Goal: Ask a question: Seek information or help from site administrators or community

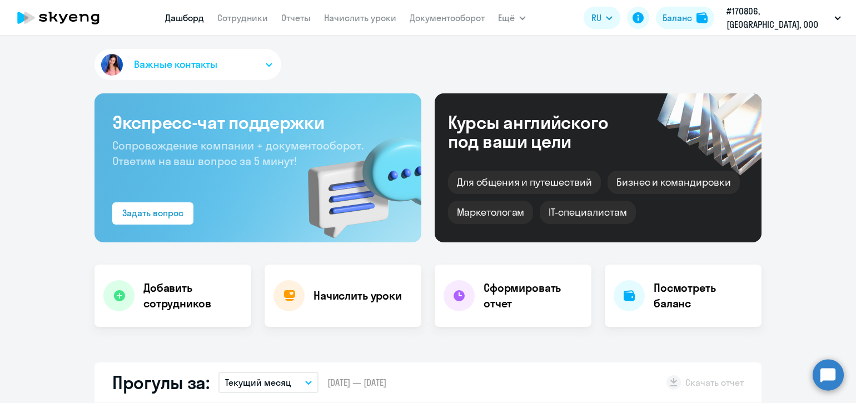
select select "30"
click at [264, 21] on link "Сотрудники" at bounding box center [242, 17] width 51 height 11
select select "30"
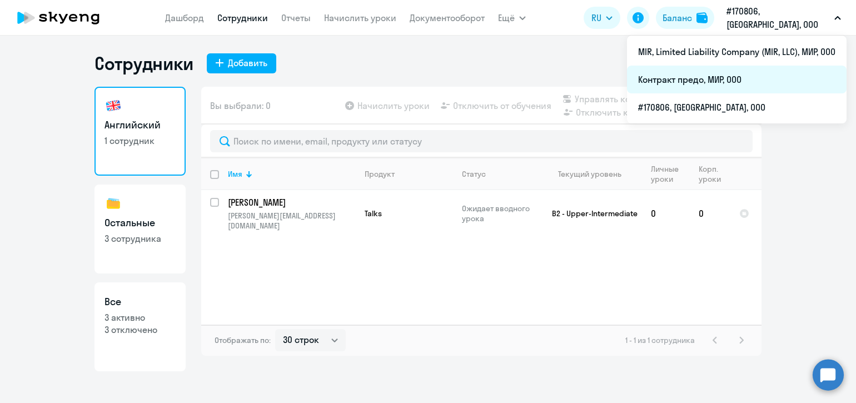
click at [711, 78] on li "Контракт предо, МИР, ООО" at bounding box center [736, 80] width 219 height 28
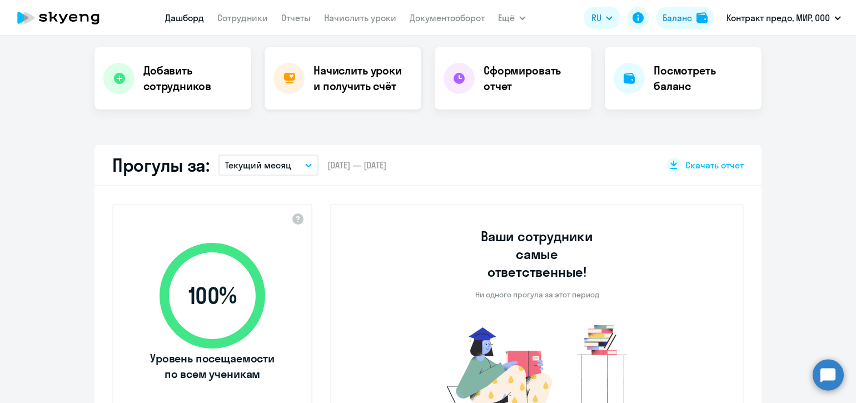
select select "30"
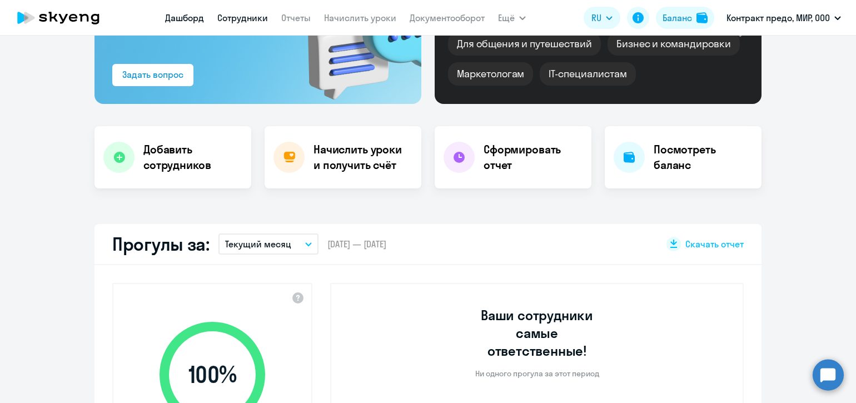
click at [264, 19] on link "Сотрудники" at bounding box center [242, 17] width 51 height 11
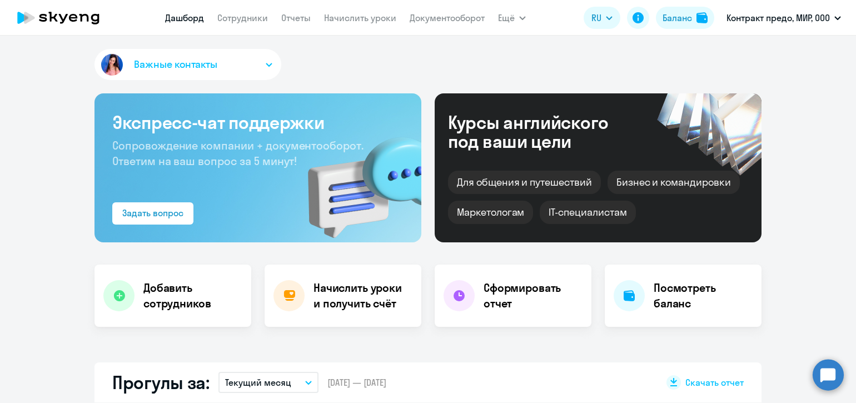
select select "30"
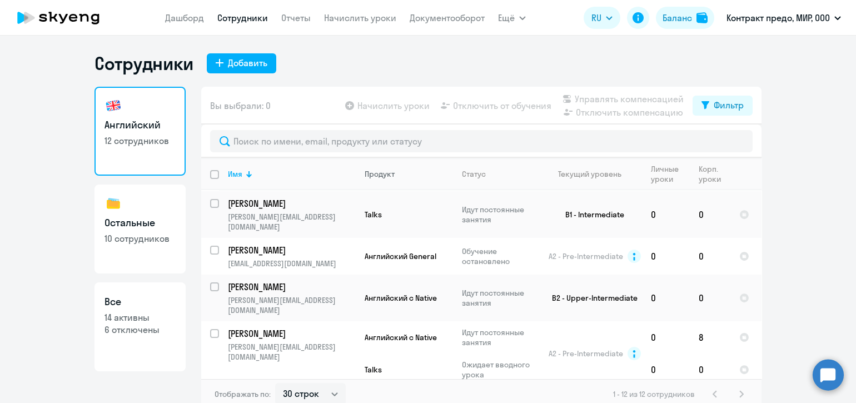
scroll to position [231, 0]
click at [296, 326] on p "[PERSON_NAME]" at bounding box center [291, 332] width 126 height 12
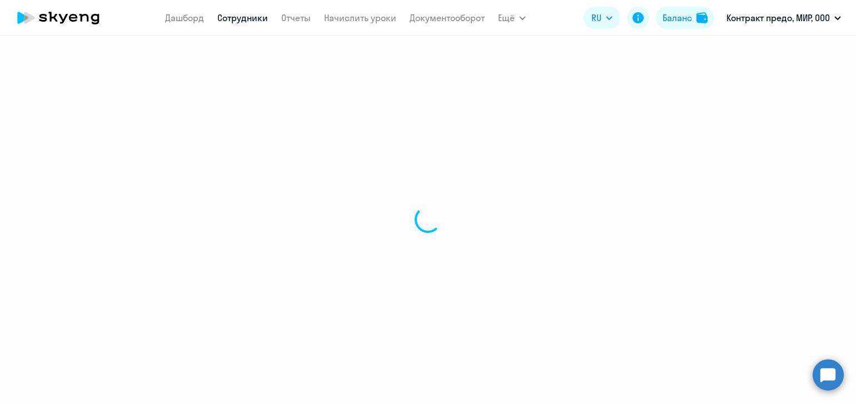
select select "english"
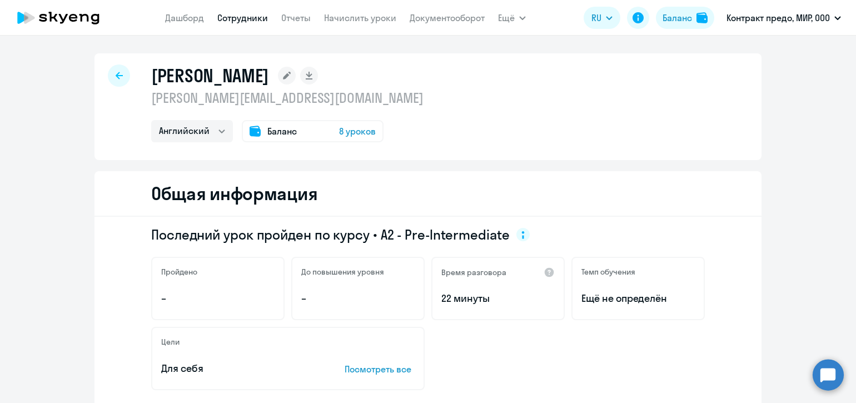
click at [826, 372] on circle at bounding box center [827, 374] width 31 height 31
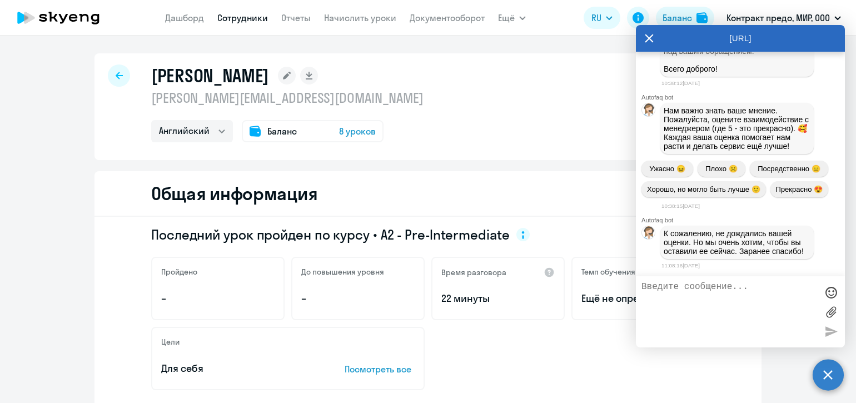
scroll to position [15706, 0]
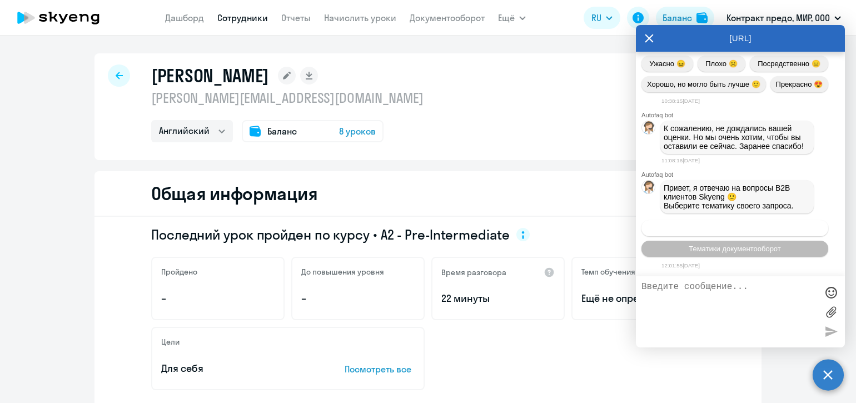
click at [732, 228] on span "Операционное сопровождение" at bounding box center [734, 228] width 104 height 8
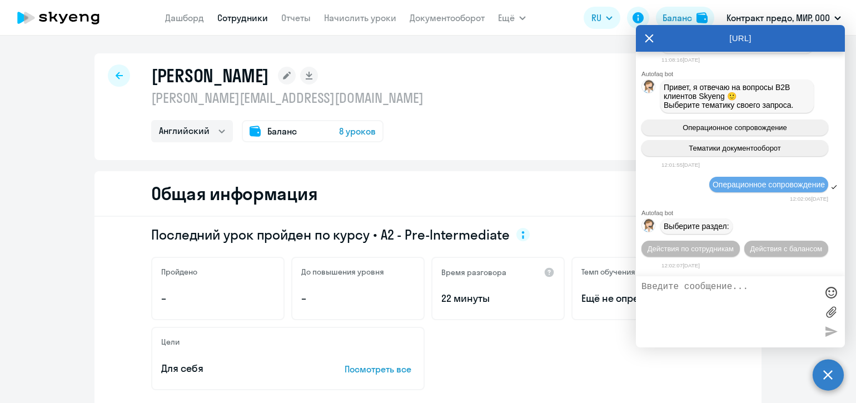
scroll to position [15828, 0]
click at [733, 244] on span "Действия по сотрудникам" at bounding box center [690, 248] width 86 height 8
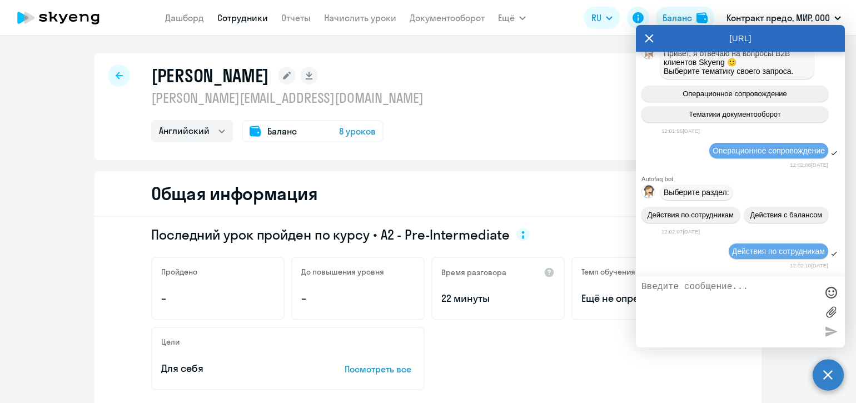
scroll to position [15993, 0]
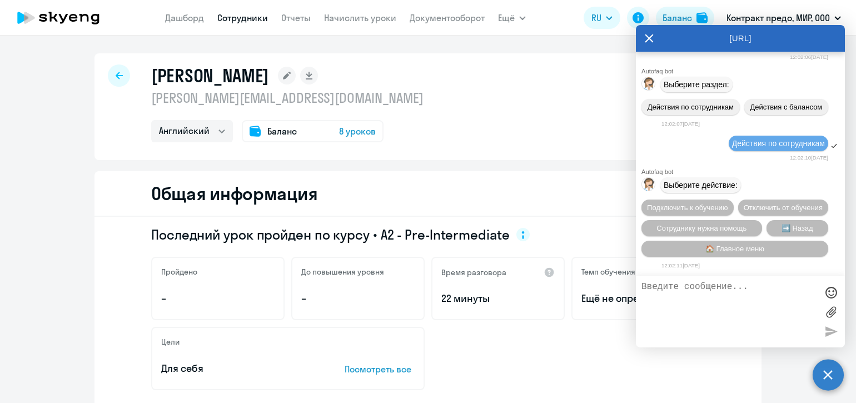
click at [704, 292] on textarea at bounding box center [729, 312] width 176 height 60
click at [704, 291] on textarea "Возможно ли по [PERSON_NAME] получить FB" at bounding box center [729, 312] width 176 height 60
click at [690, 299] on textarea "Возможно ли по [PERSON_NAME] получить FB" at bounding box center [729, 312] width 176 height 60
click at [700, 310] on textarea "Возможно ли по [PERSON_NAME] получить FB от преподавателя по его текущем уроыню?" at bounding box center [729, 312] width 176 height 60
click at [730, 310] on textarea "Возможно ли по [PERSON_NAME] получить FB от преподавателя по его текущем уровню?" at bounding box center [729, 312] width 176 height 60
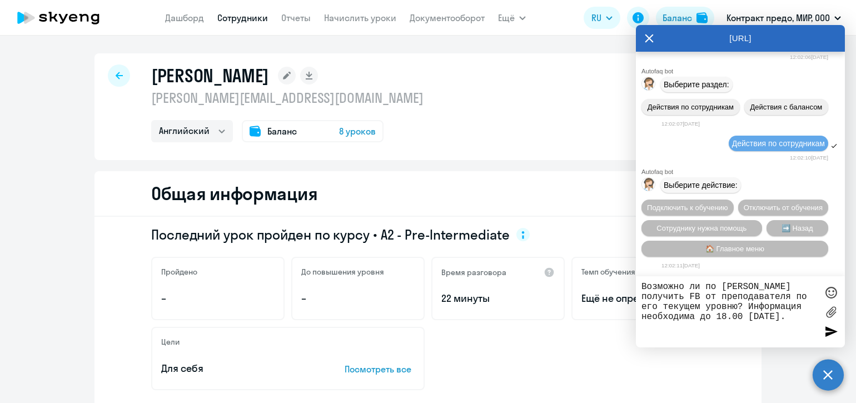
click at [642, 288] on textarea "Возможно ли по [PERSON_NAME] получить FB от преподавателя по его текущем уровню…" at bounding box center [729, 312] width 176 height 60
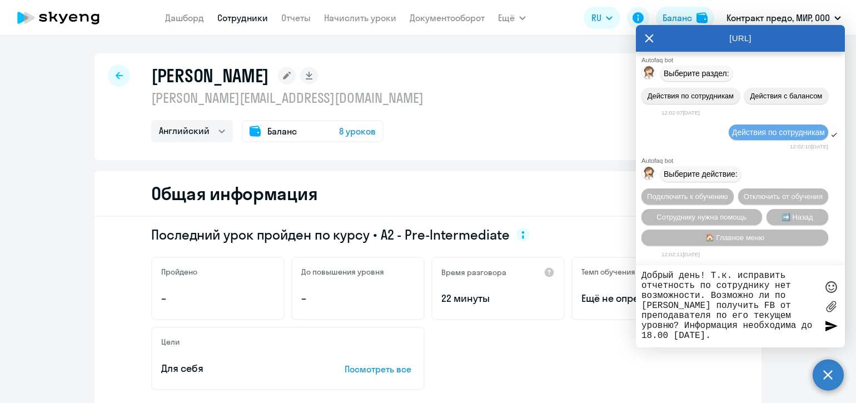
click at [668, 308] on textarea "Добрый день! Т.к. исправить отчетность по сотруднику нет возможности. Возможно …" at bounding box center [729, 306] width 176 height 71
type textarea "Добрый день! Т.к. исправить отчетность по сотруднику нет возможности. Возможно …"
click at [823, 327] on div at bounding box center [830, 325] width 17 height 17
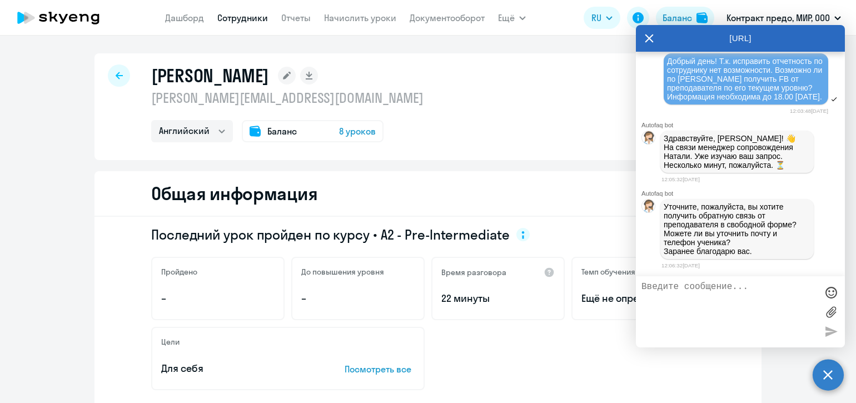
scroll to position [16235, 0]
drag, startPoint x: 321, startPoint y: 100, endPoint x: 147, endPoint y: 98, distance: 173.9
click at [151, 98] on p "[PERSON_NAME][EMAIL_ADDRESS][DOMAIN_NAME]" at bounding box center [287, 98] width 272 height 18
copy p "[PERSON_NAME][EMAIL_ADDRESS][DOMAIN_NAME]"
click at [658, 289] on textarea at bounding box center [729, 312] width 176 height 60
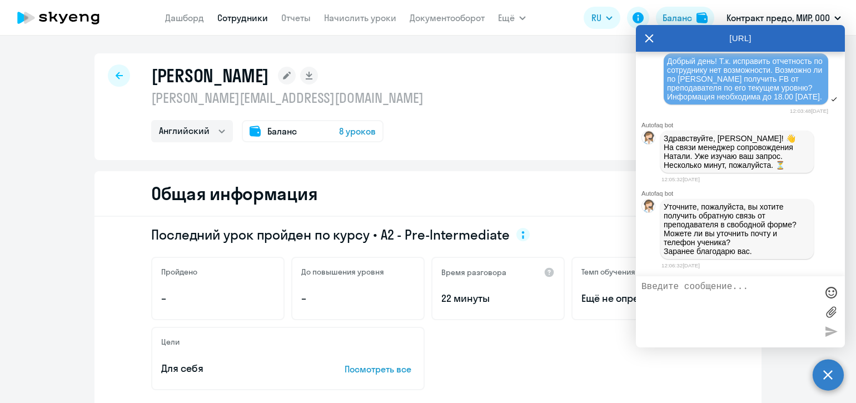
paste textarea "[PERSON_NAME][EMAIL_ADDRESS][DOMAIN_NAME]"
click at [642, 289] on textarea "[PERSON_NAME][EMAIL_ADDRESS][DOMAIN_NAME]" at bounding box center [729, 312] width 176 height 60
click at [696, 287] on textarea "Если [PERSON_NAME] [PERSON_NAME][EMAIL_ADDRESS][DOMAIN_NAME]" at bounding box center [729, 312] width 176 height 60
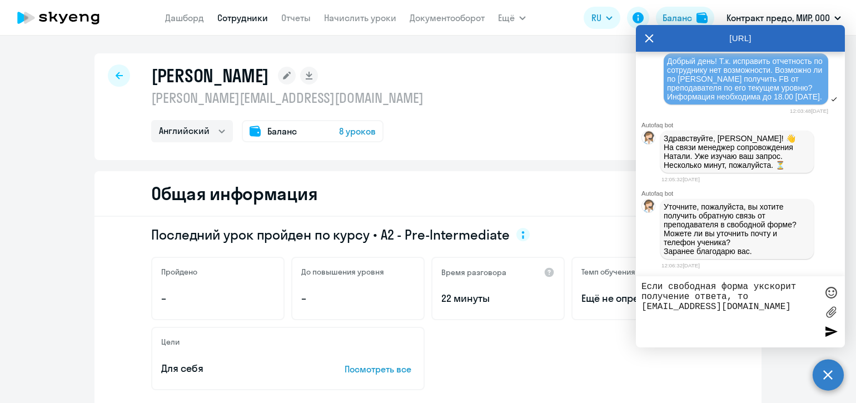
type textarea "Если свободная форма укскорит получение ответа, то да [PERSON_NAME][EMAIL_ADDRE…"
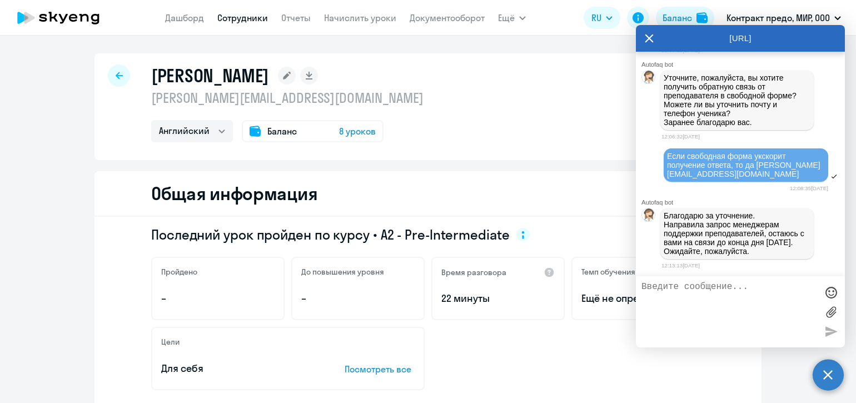
scroll to position [16376, 0]
